Goal: Go to known website: Go to known website

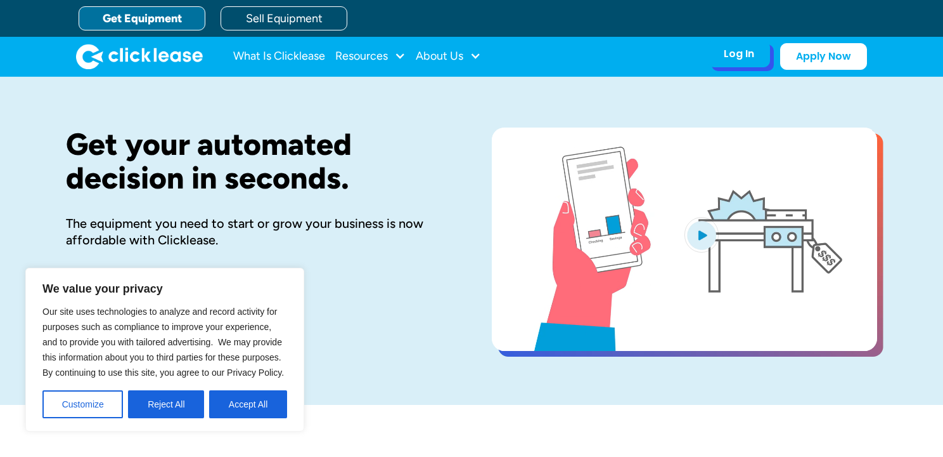
click at [741, 55] on div "Log In" at bounding box center [739, 54] width 30 height 13
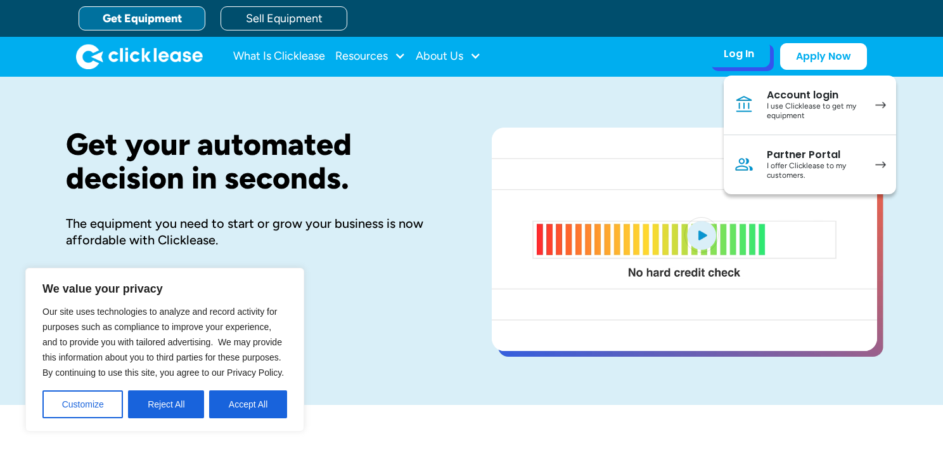
click at [777, 113] on div "I use Clicklease to get my equipment" at bounding box center [815, 111] width 96 height 20
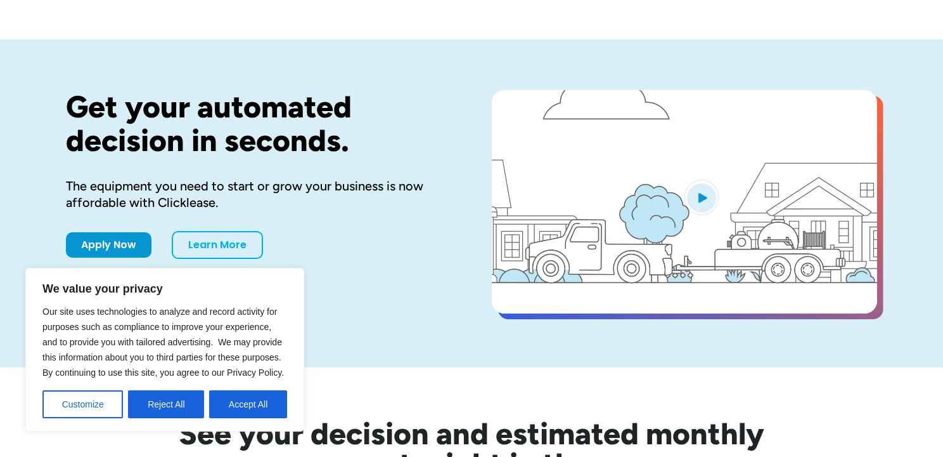
scroll to position [51, 0]
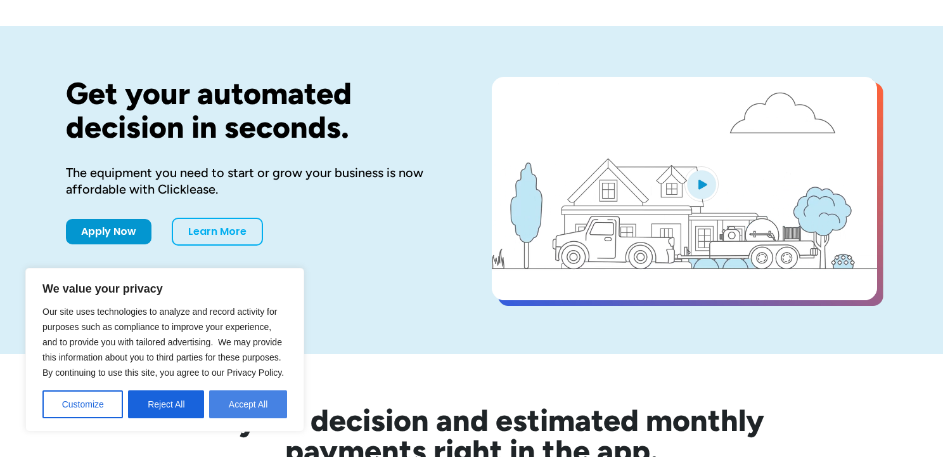
click at [254, 406] on button "Accept All" at bounding box center [248, 404] width 78 height 28
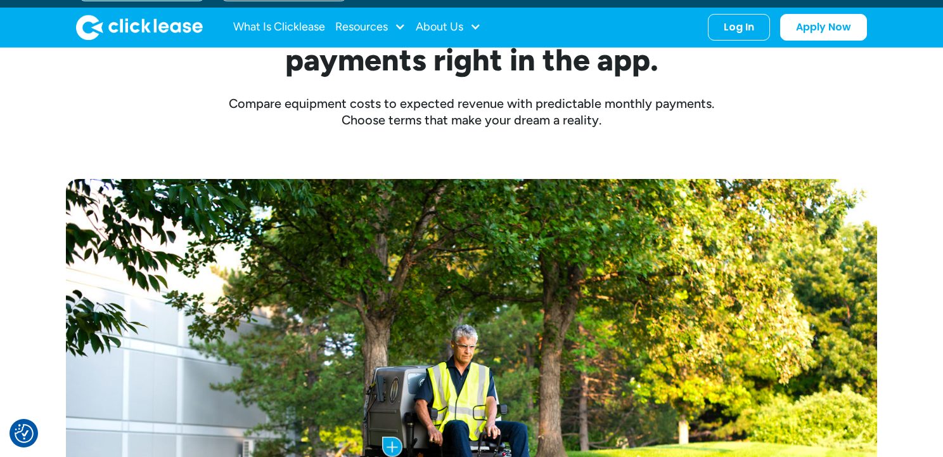
scroll to position [0, 0]
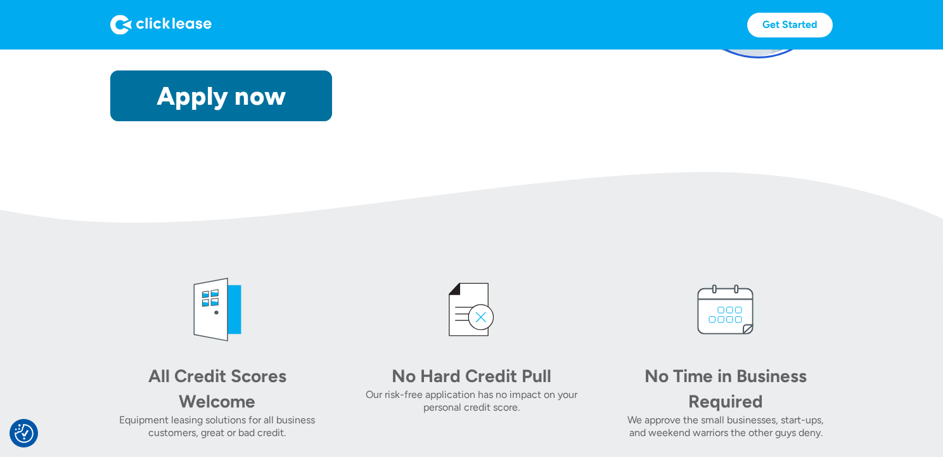
scroll to position [468, 0]
